Goal: Information Seeking & Learning: Learn about a topic

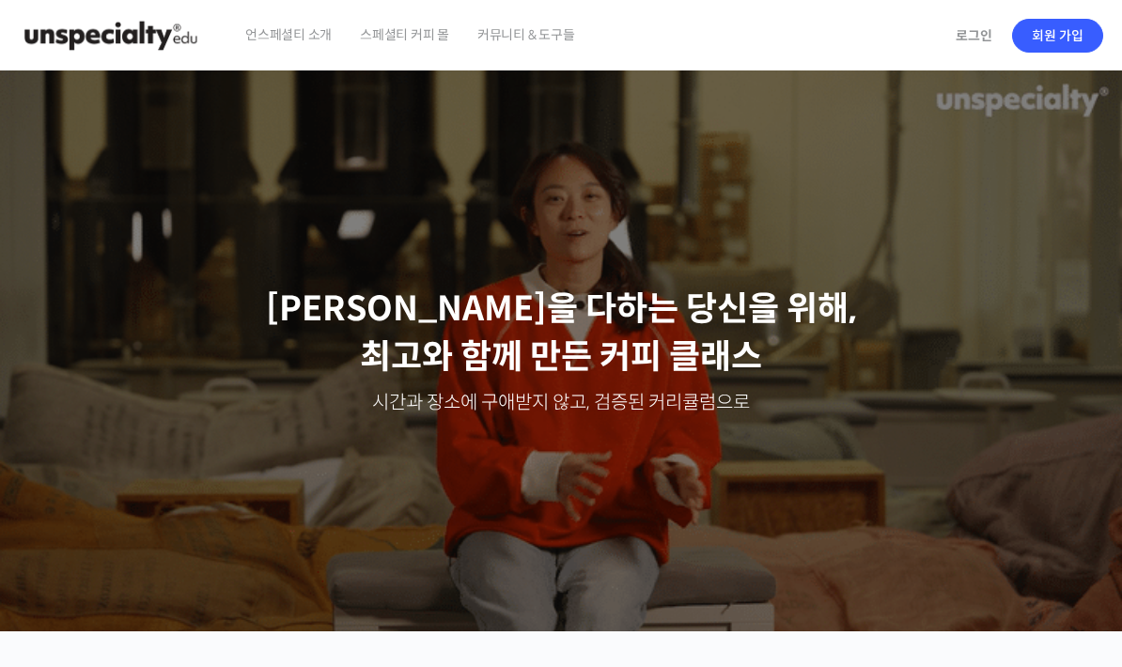
click at [272, 23] on span "언스페셜티 소개" at bounding box center [288, 34] width 86 height 71
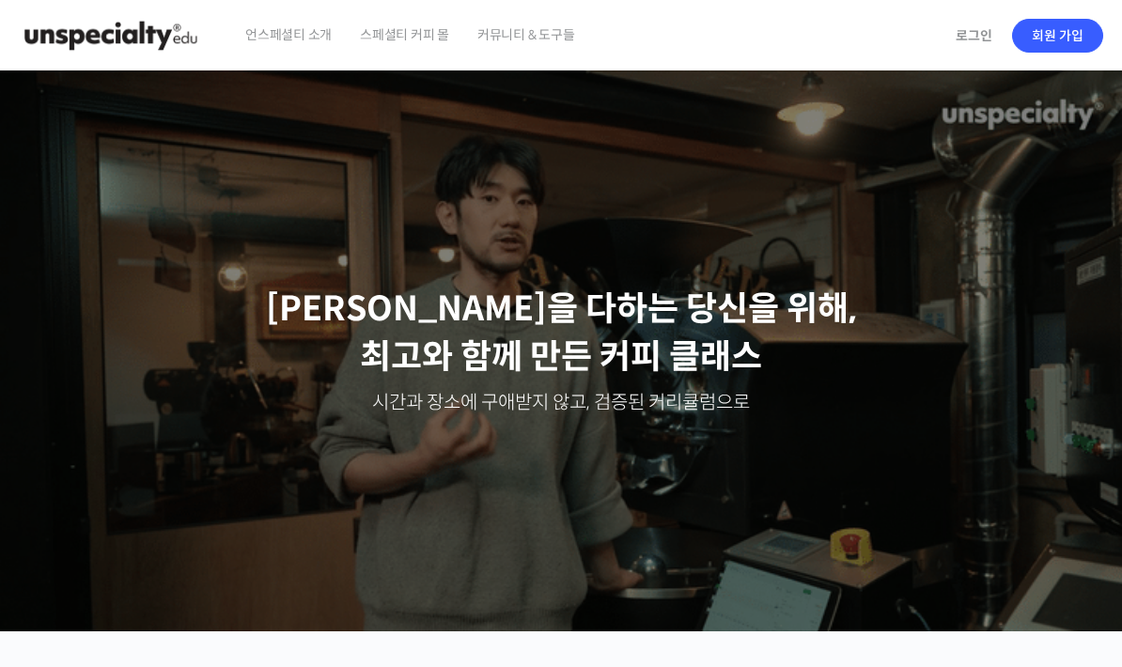
click at [405, 36] on span "스페셜티 커피 몰" at bounding box center [404, 34] width 89 height 71
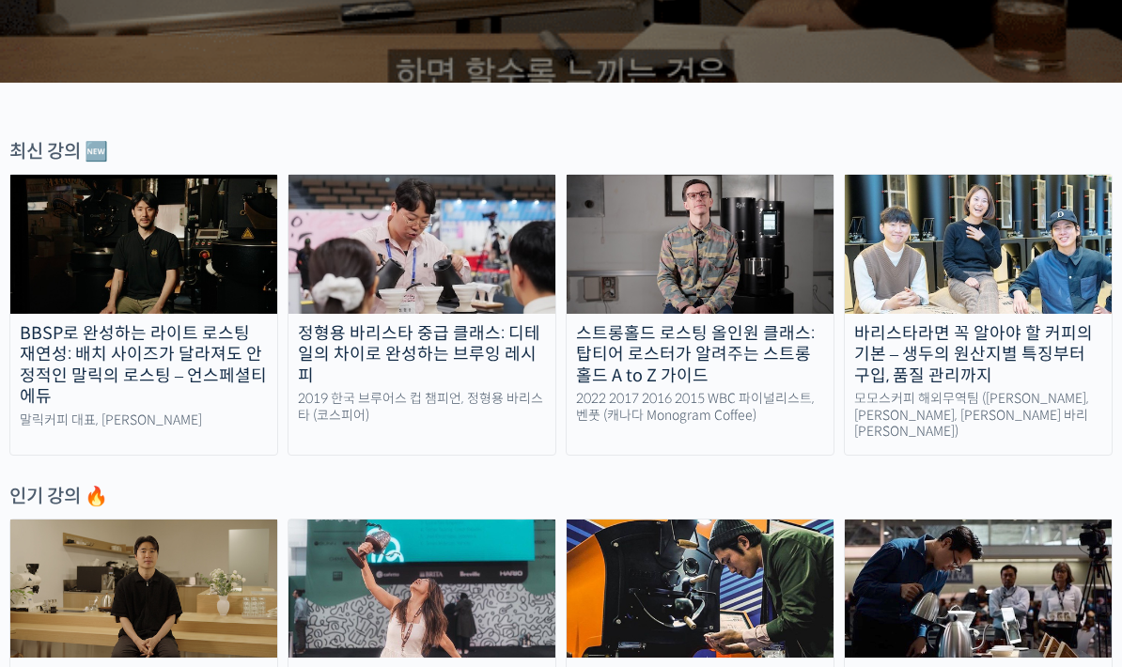
scroll to position [531, 0]
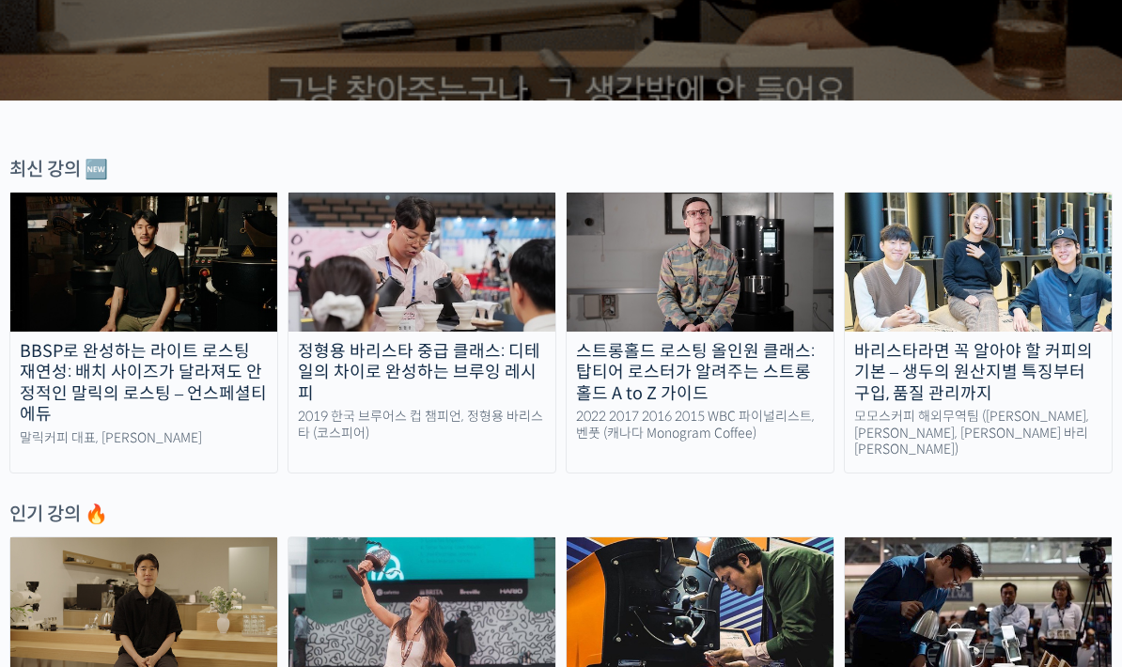
click at [939, 392] on div "바리스타라면 꼭 알아야 할 커피의 기본 – 생두의 원산지별 특징부터 구입, 품질 관리까지" at bounding box center [978, 373] width 267 height 64
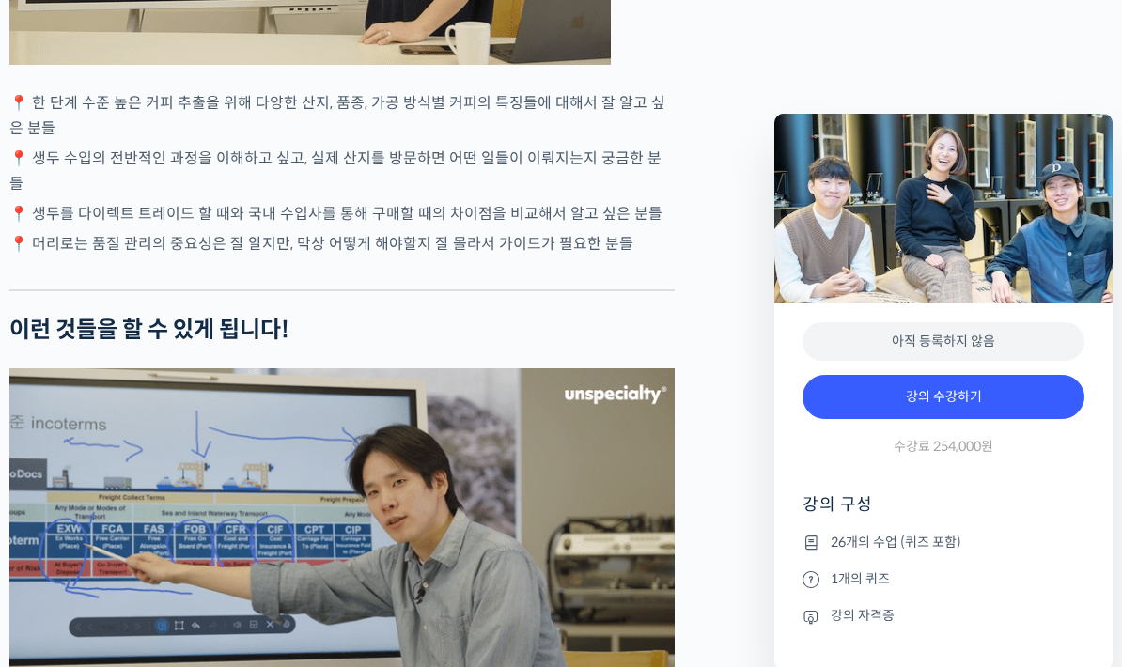
scroll to position [4542, 0]
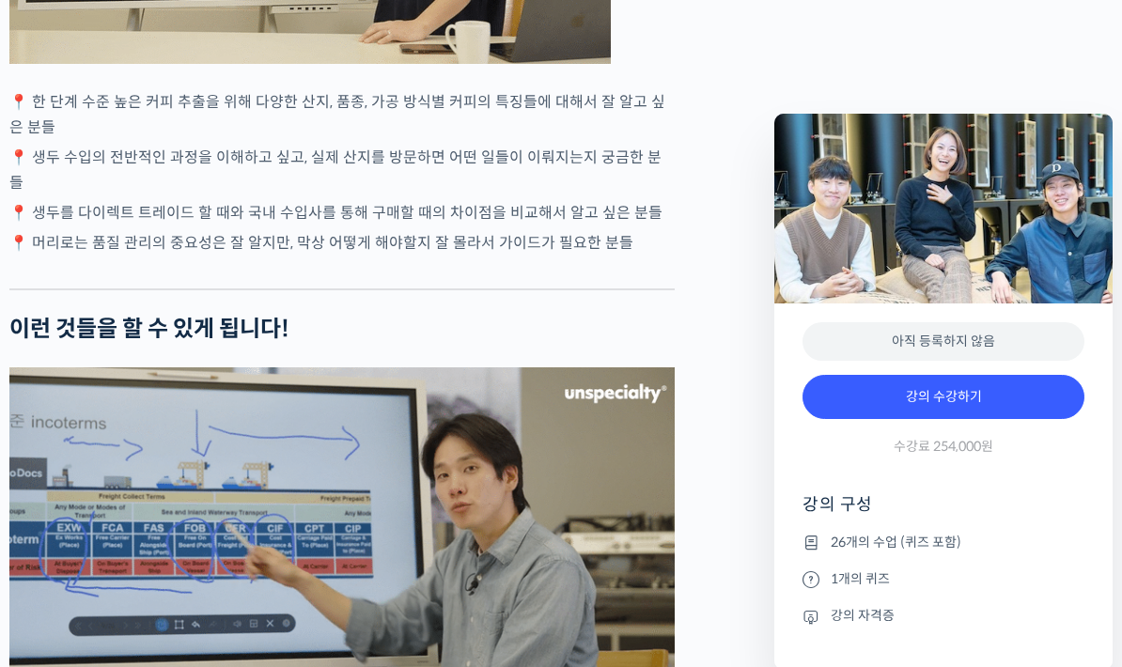
click at [1077, 573] on li "1개의 퀴즈" at bounding box center [943, 579] width 282 height 23
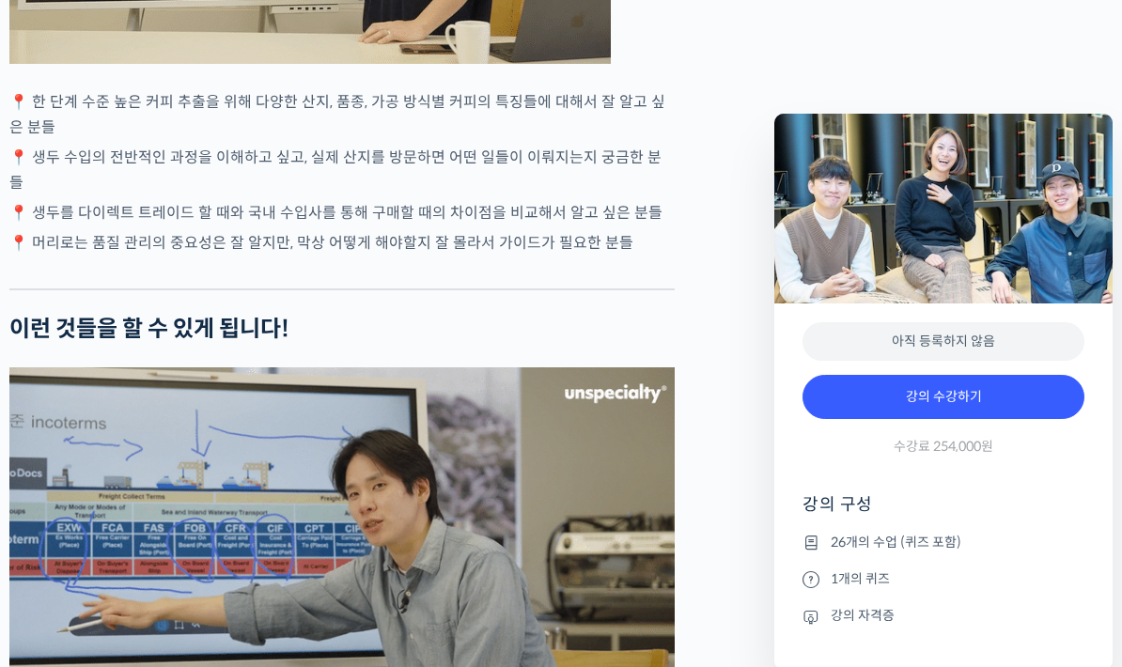
click at [1079, 601] on ul "26개의 수업 (퀴즈 포함) 1개의 퀴즈 강의 자격증" at bounding box center [943, 600] width 282 height 139
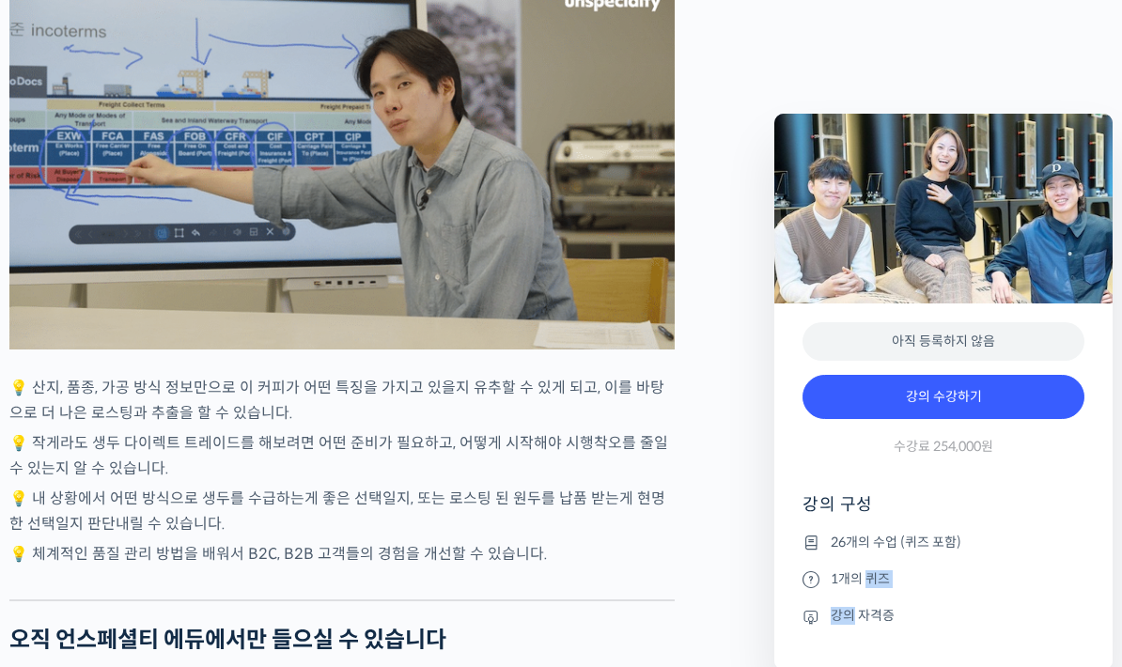
scroll to position [4975, 0]
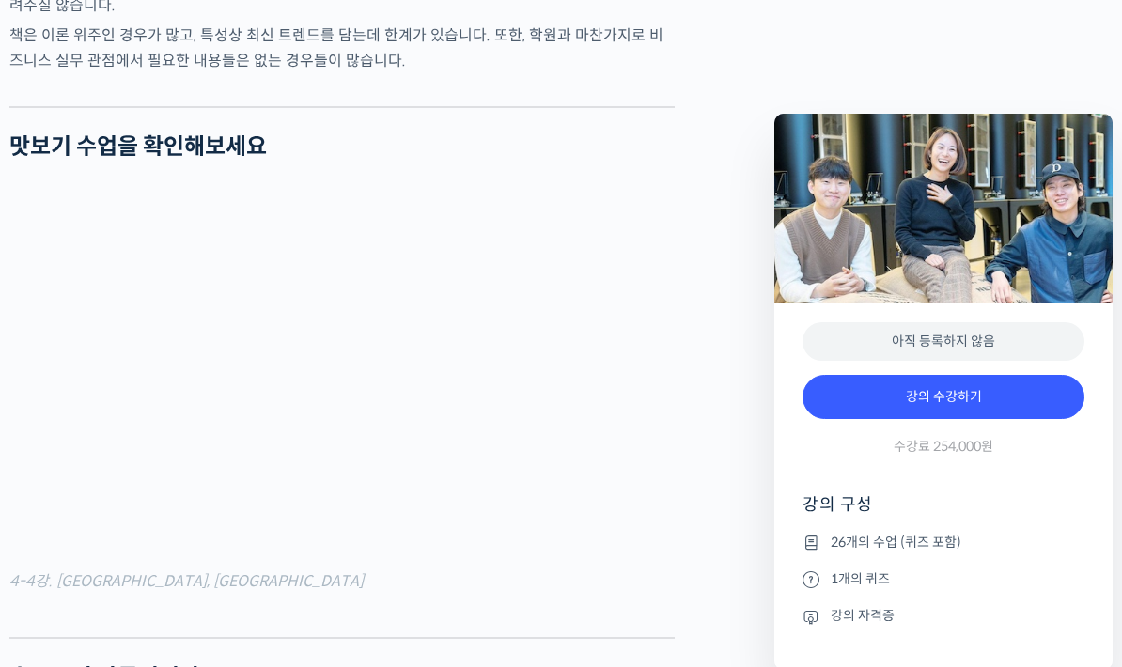
scroll to position [6656, 0]
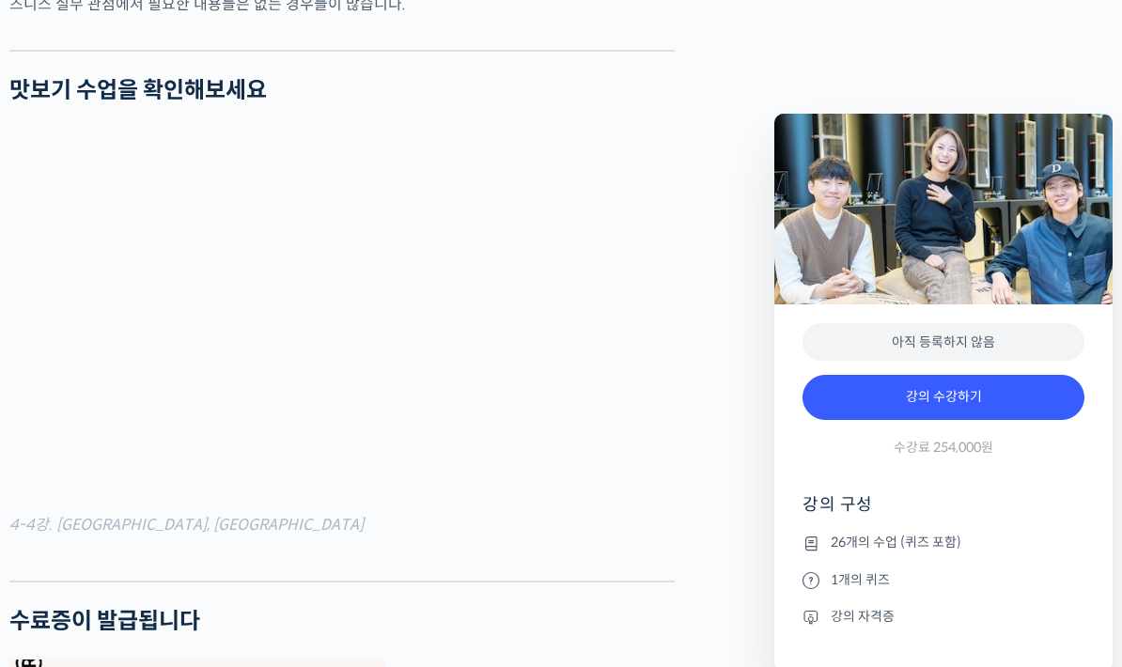
scroll to position [6641, 0]
